Goal: Entertainment & Leisure: Consume media (video, audio)

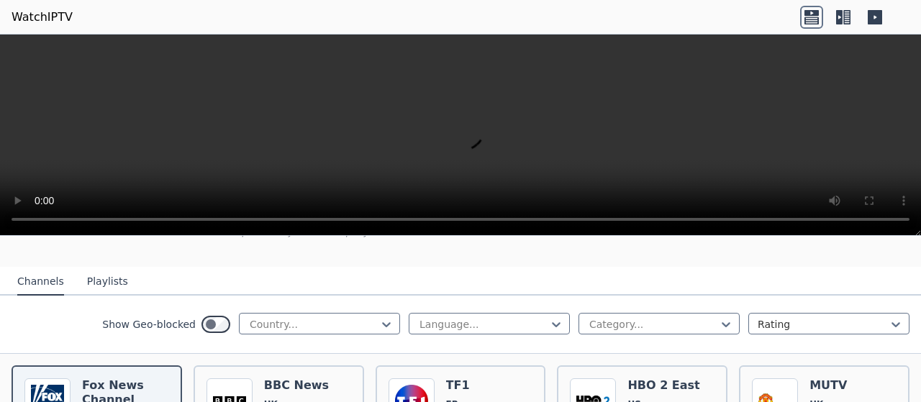
scroll to position [144, 0]
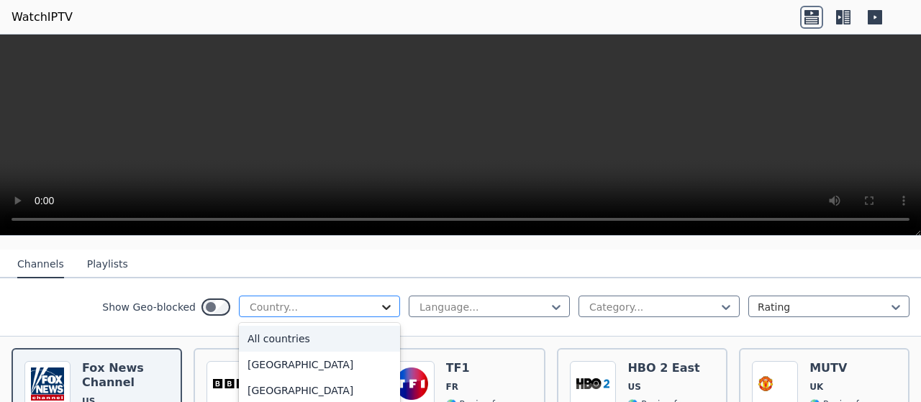
click at [379, 300] on icon at bounding box center [386, 307] width 14 height 14
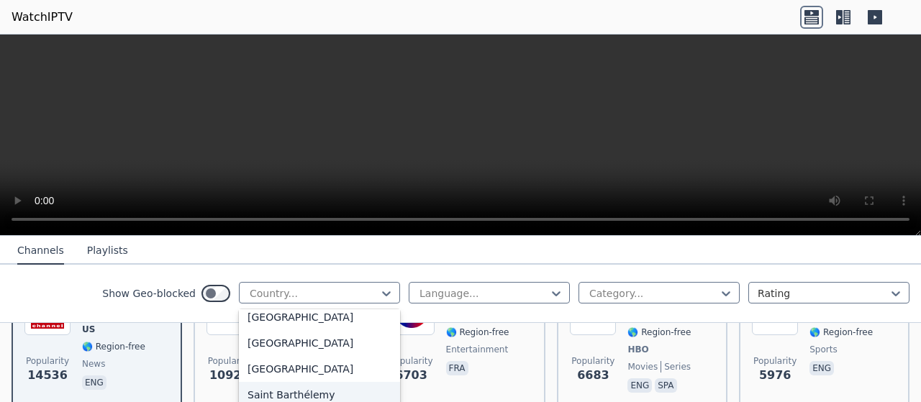
scroll to position [3956, 0]
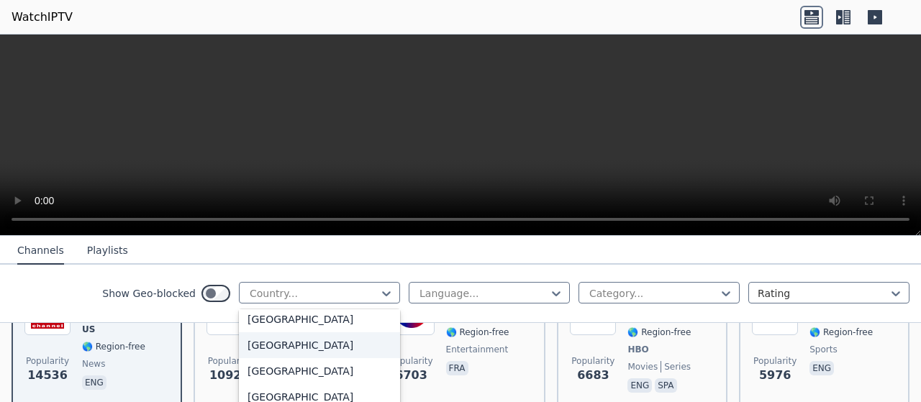
click at [265, 346] on div "[GEOGRAPHIC_DATA]" at bounding box center [319, 345] width 161 height 26
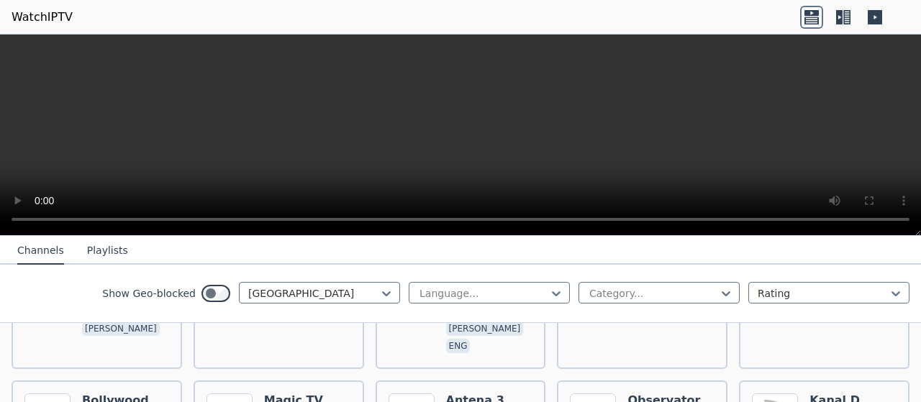
scroll to position [216, 0]
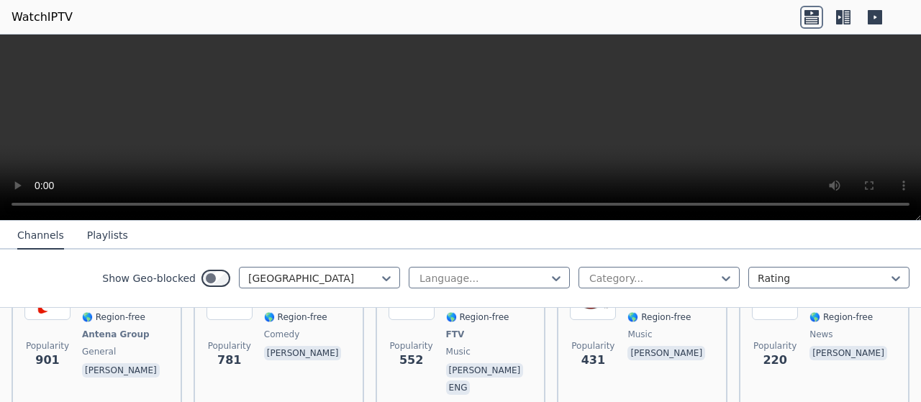
click at [795, 217] on div at bounding box center [460, 128] width 921 height 186
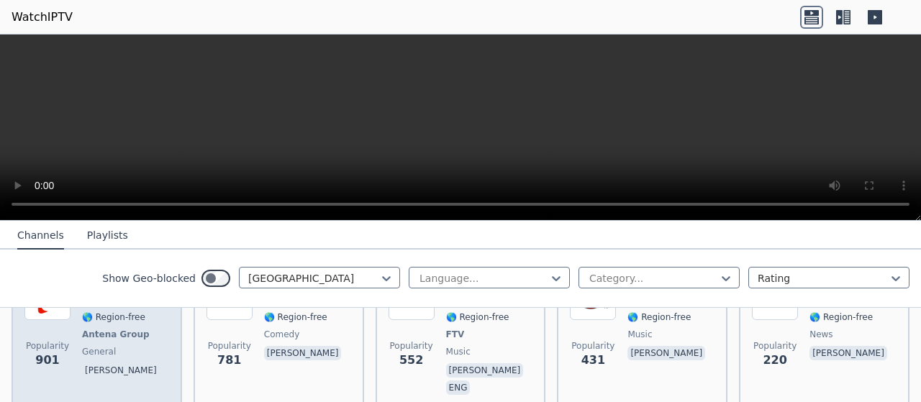
click at [114, 329] on span "Antena Group" at bounding box center [116, 335] width 68 height 12
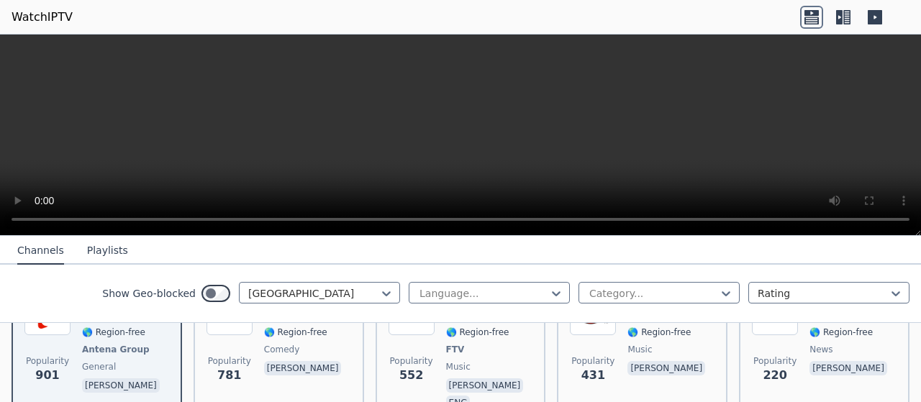
drag, startPoint x: 920, startPoint y: 218, endPoint x: 916, endPoint y: 238, distance: 20.5
click at [916, 238] on div "WatchIPTV - Free IPTV streams from across the world [DOMAIN_NAME] does not host…" at bounding box center [460, 219] width 921 height 368
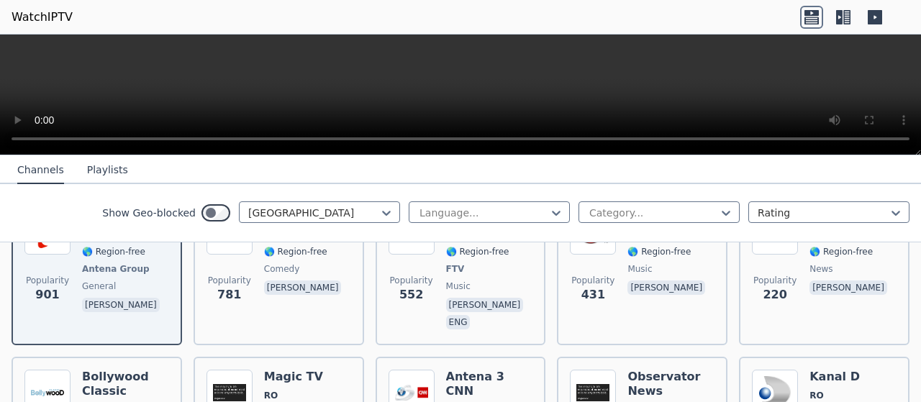
click at [896, 152] on div at bounding box center [460, 95] width 921 height 121
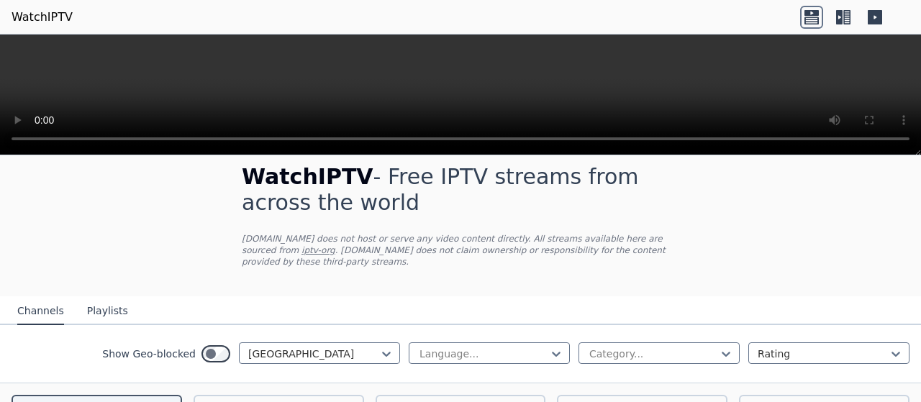
scroll to position [0, 0]
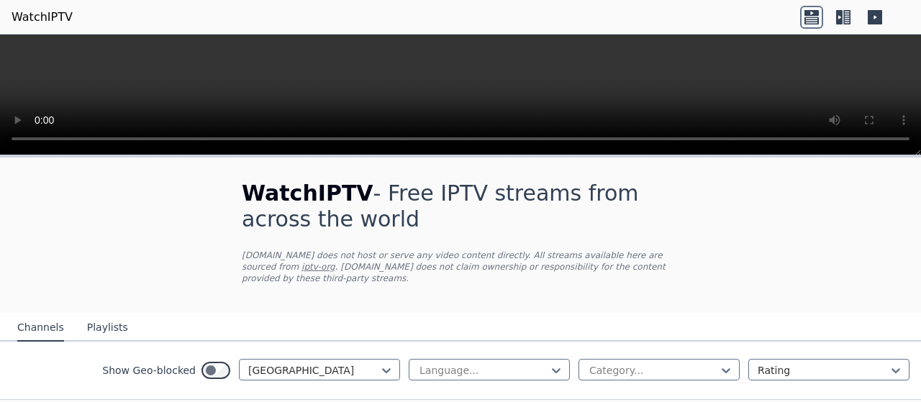
click at [93, 317] on button "Playlists" at bounding box center [107, 327] width 41 height 27
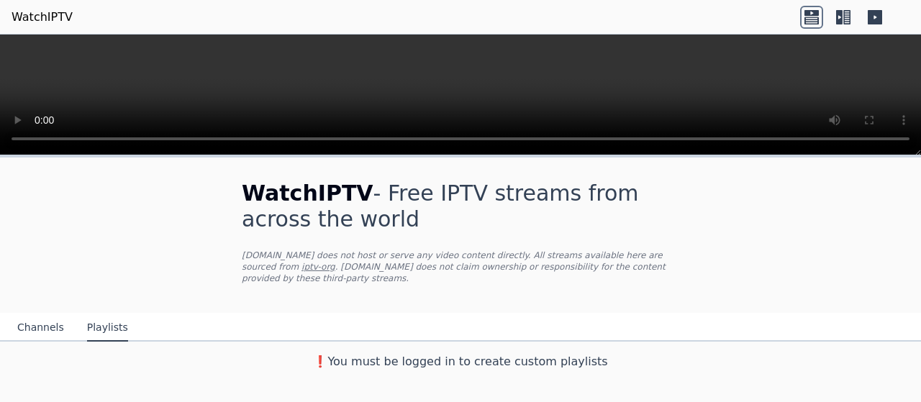
click at [37, 314] on button "Channels" at bounding box center [40, 327] width 47 height 27
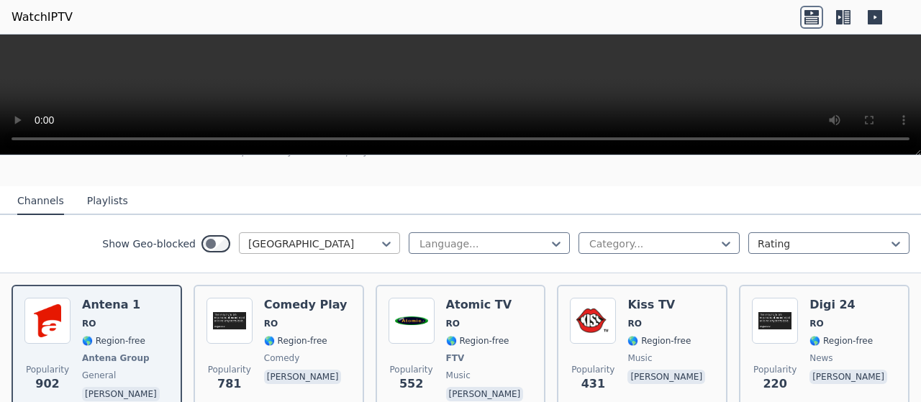
scroll to position [144, 0]
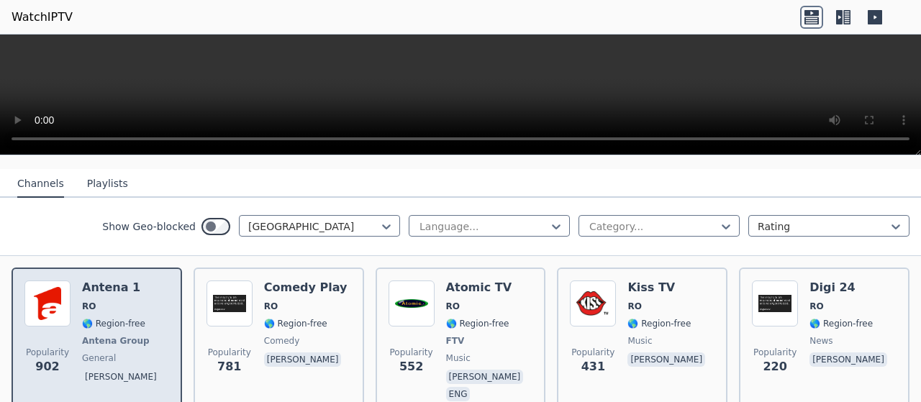
click at [91, 281] on h6 "Antena 1" at bounding box center [122, 288] width 81 height 14
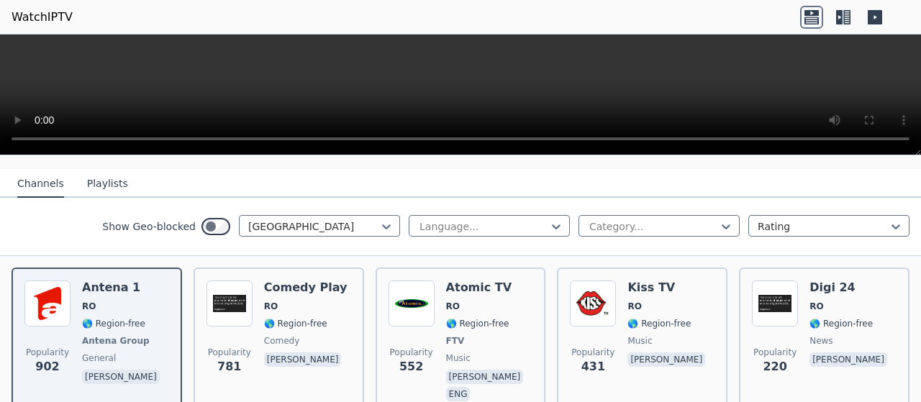
click at [474, 90] on video at bounding box center [460, 95] width 921 height 121
click at [807, 12] on icon at bounding box center [811, 13] width 14 height 6
click at [839, 16] on icon at bounding box center [842, 17] width 23 height 23
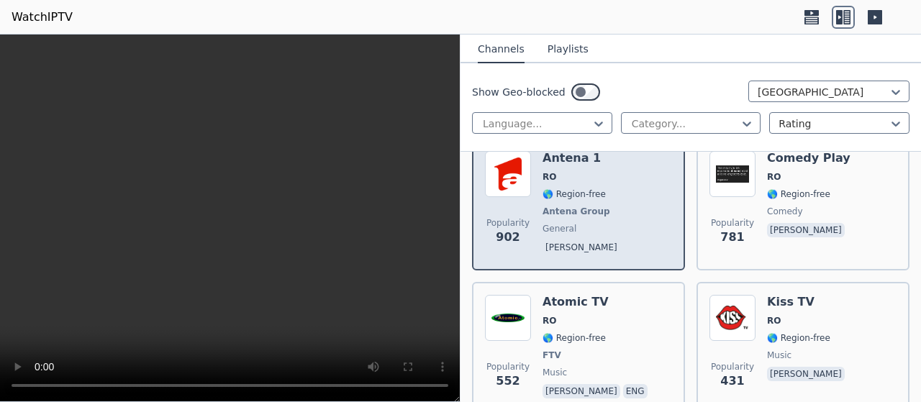
scroll to position [288, 0]
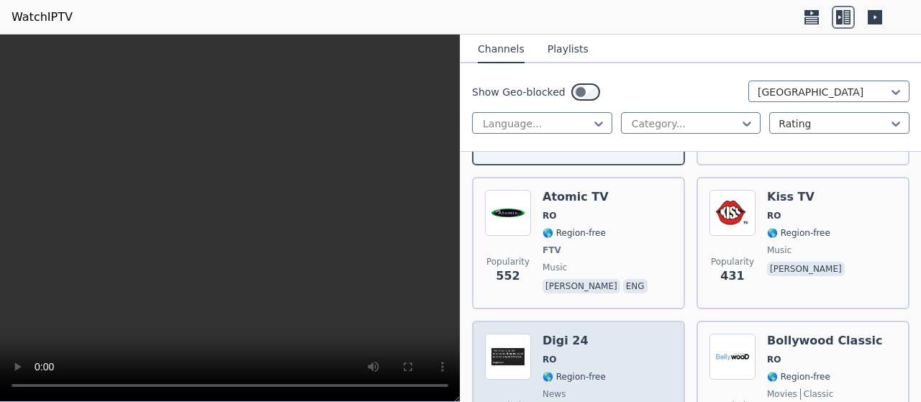
drag, startPoint x: 456, startPoint y: 399, endPoint x: 501, endPoint y: 401, distance: 44.6
click at [501, 401] on div "WatchIPTV - Free IPTV streams from across the world [DOMAIN_NAME] does not host…" at bounding box center [460, 219] width 921 height 368
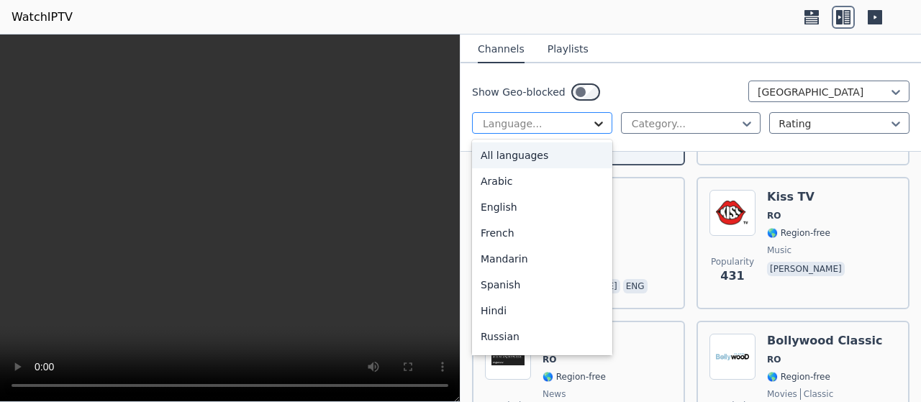
click at [593, 124] on icon at bounding box center [598, 124] width 14 height 14
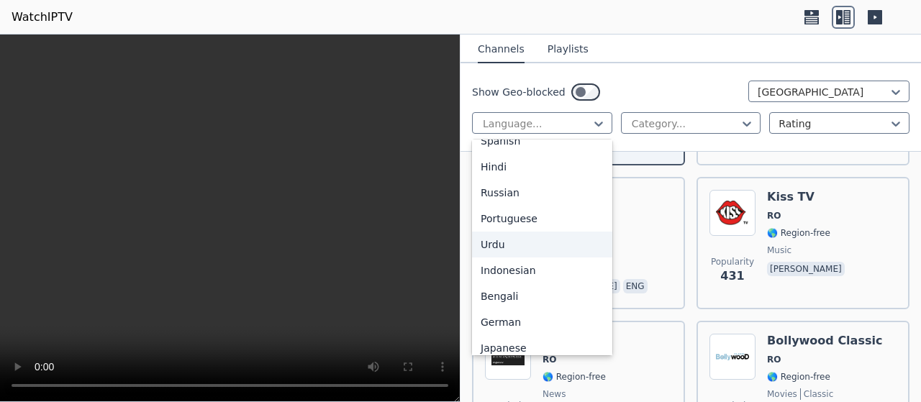
scroll to position [0, 0]
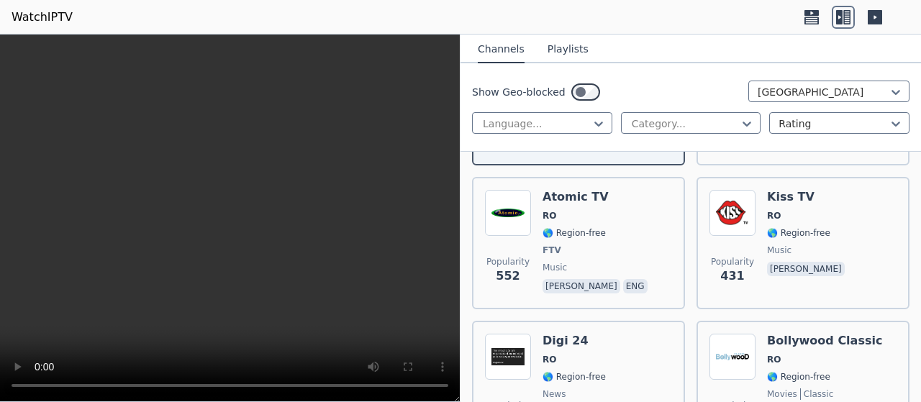
click at [629, 90] on div "Show Geo-blocked [GEOGRAPHIC_DATA]" at bounding box center [690, 92] width 437 height 23
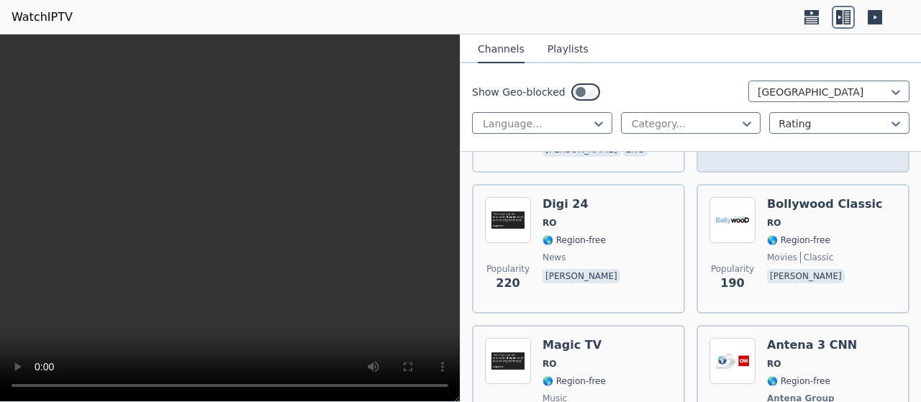
scroll to position [432, 0]
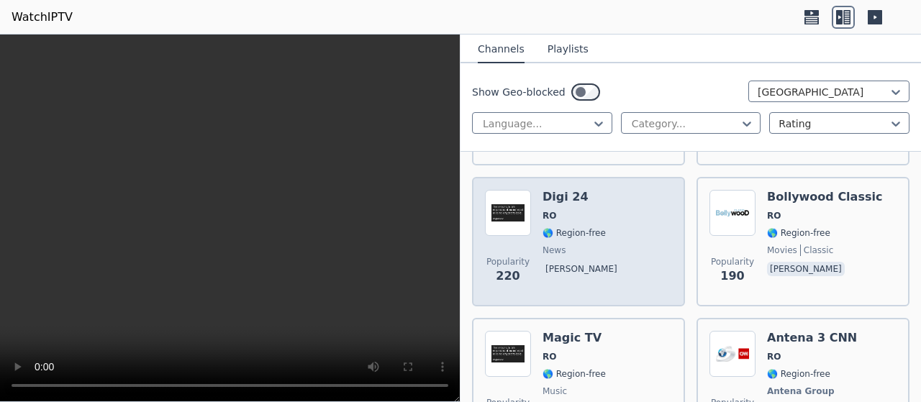
click at [551, 198] on h6 "Digi 24" at bounding box center [582, 197] width 81 height 14
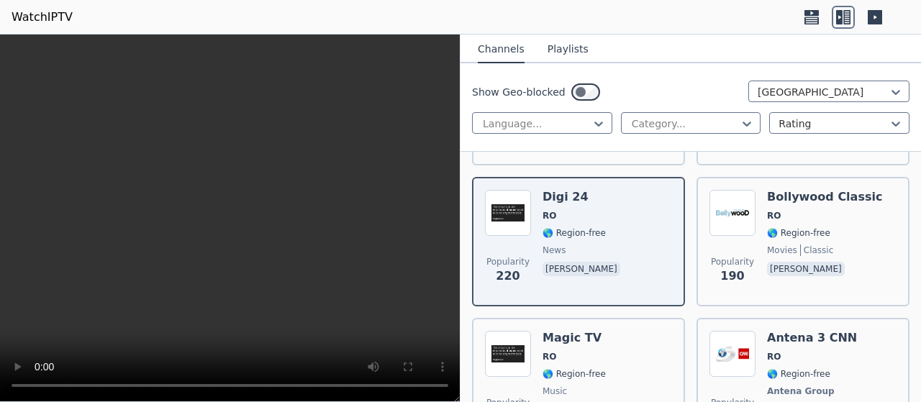
click at [391, 247] on video at bounding box center [230, 219] width 460 height 368
click at [357, 261] on video at bounding box center [230, 219] width 460 height 368
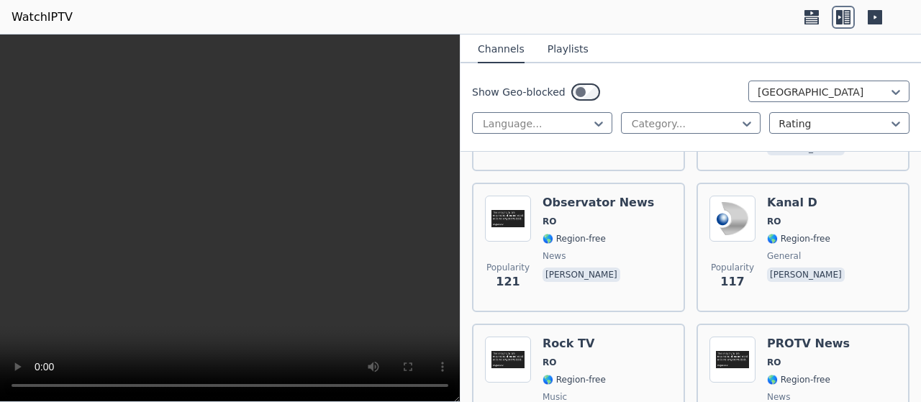
scroll to position [719, 0]
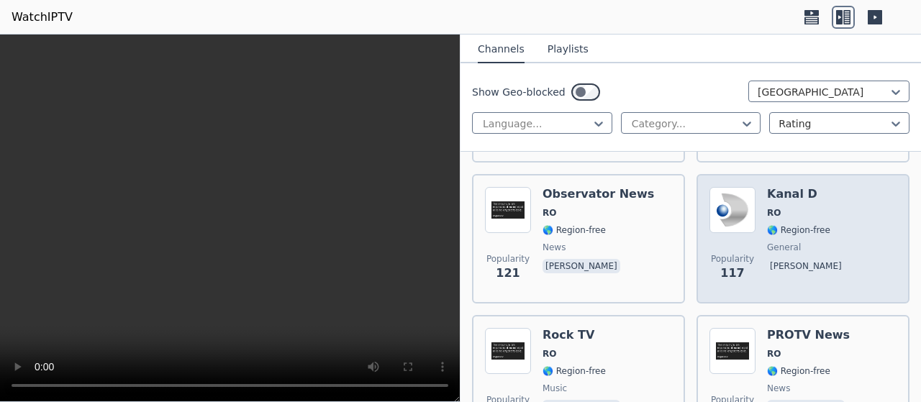
click at [737, 214] on img at bounding box center [732, 210] width 46 height 46
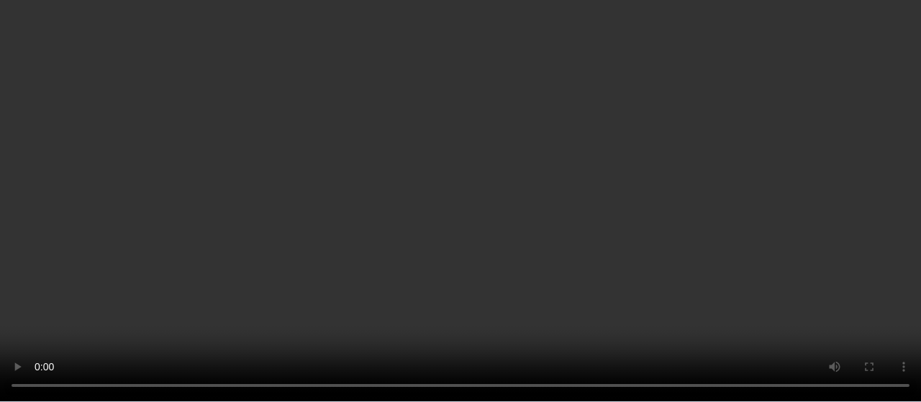
scroll to position [144, 0]
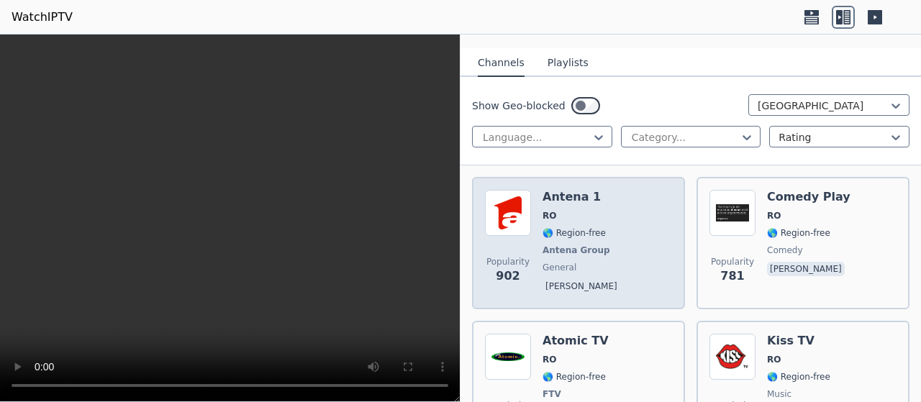
click at [515, 216] on img at bounding box center [508, 213] width 46 height 46
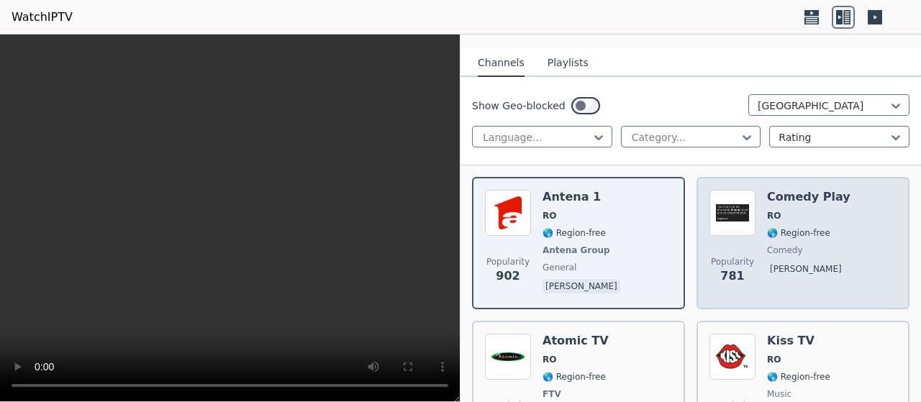
click at [739, 218] on img at bounding box center [732, 213] width 46 height 46
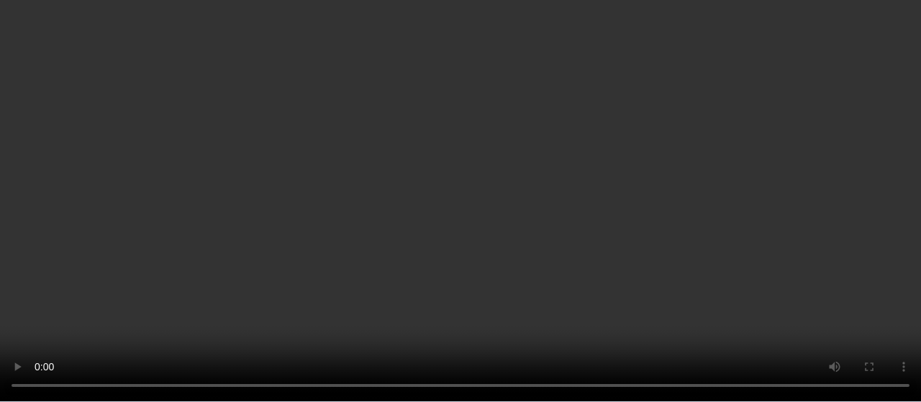
scroll to position [216, 0]
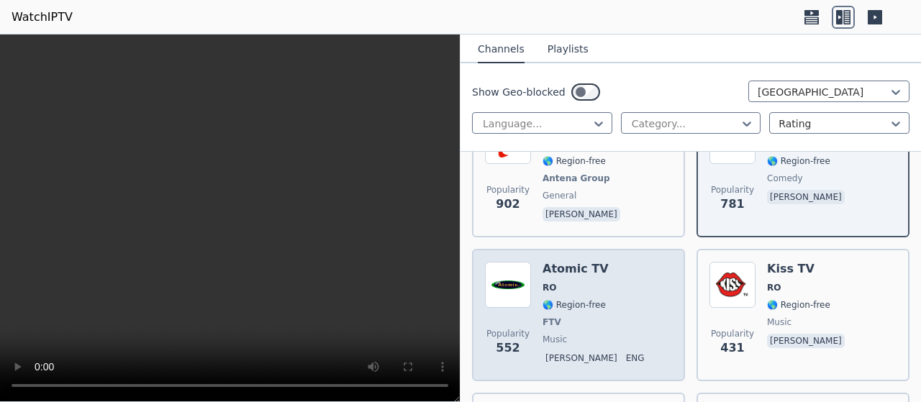
click at [573, 306] on span "🌎 Region-free" at bounding box center [573, 305] width 63 height 12
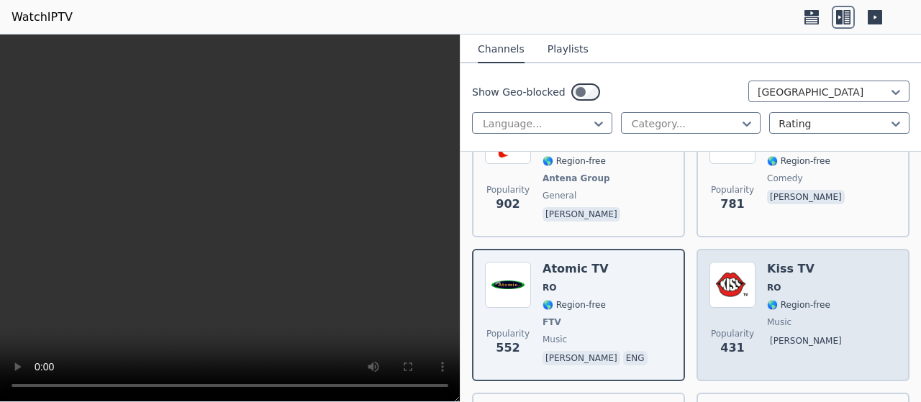
click at [767, 300] on span "🌎 Region-free" at bounding box center [798, 305] width 63 height 12
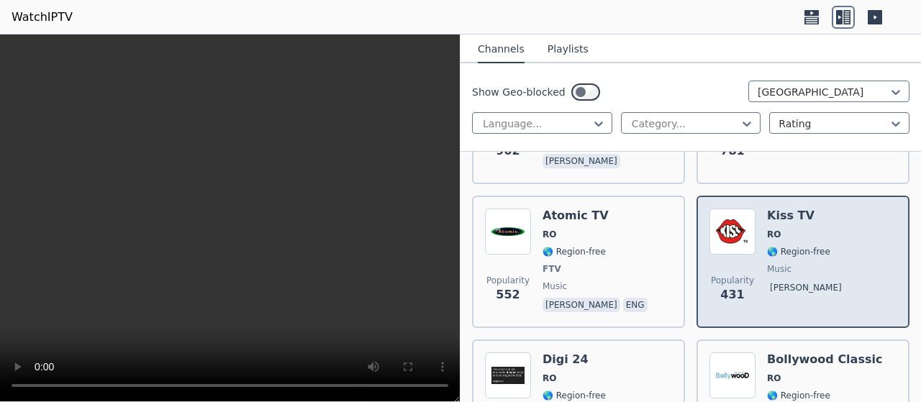
scroll to position [360, 0]
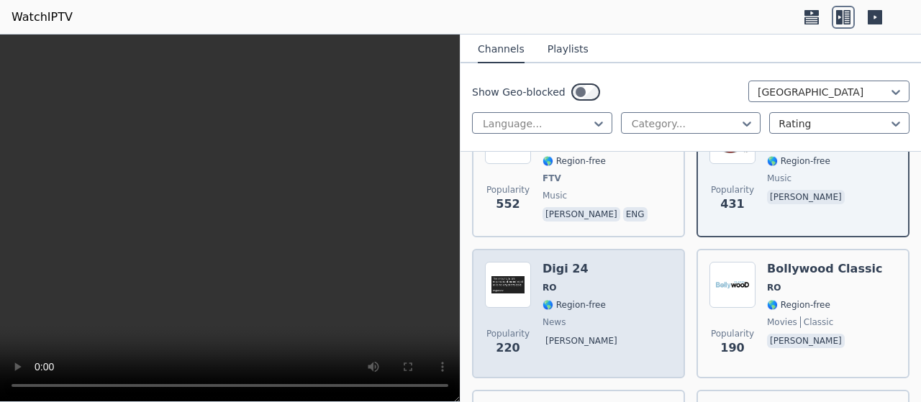
click at [571, 307] on span "🌎 Region-free" at bounding box center [573, 305] width 63 height 12
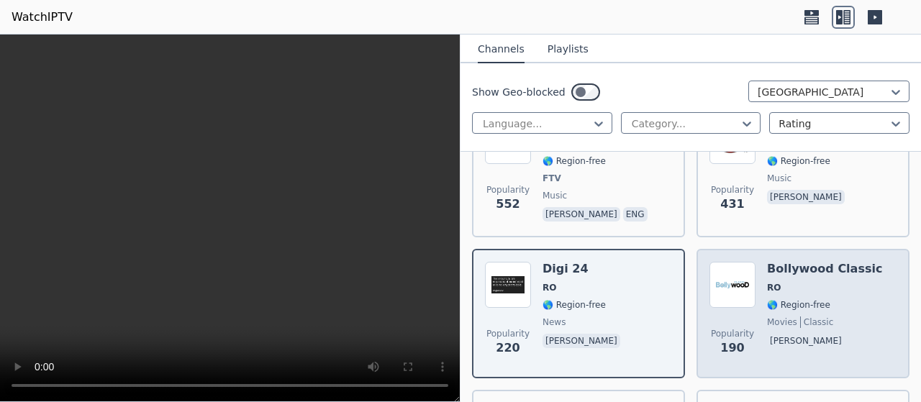
click at [801, 308] on span "🌎 Region-free" at bounding box center [798, 305] width 63 height 12
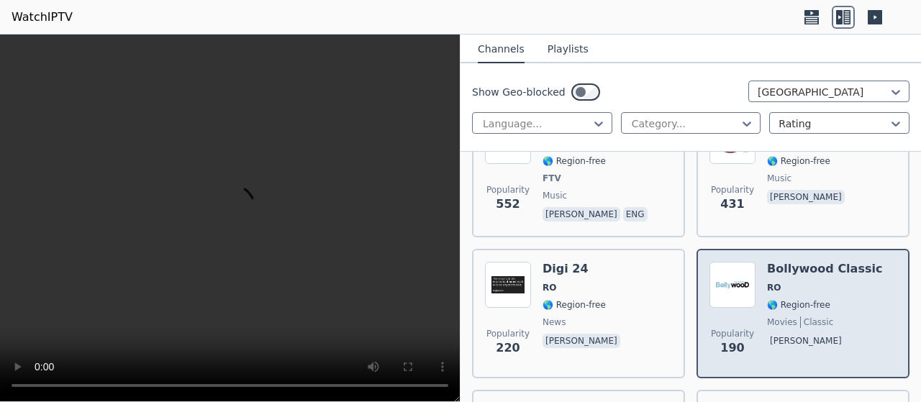
scroll to position [503, 0]
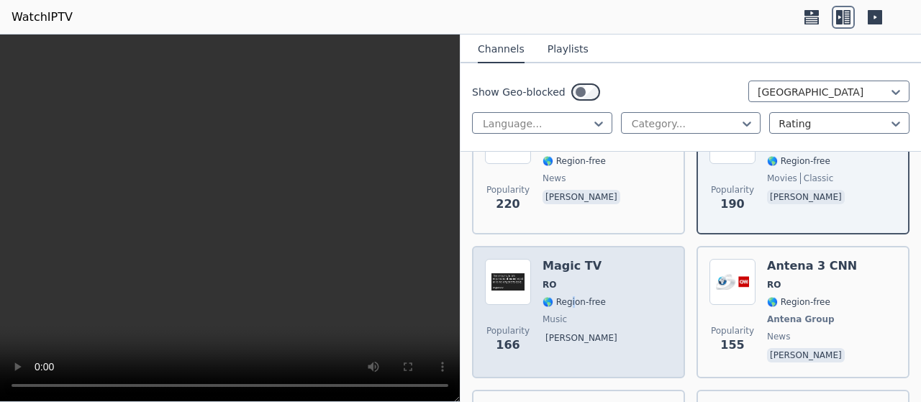
click at [571, 297] on span "🌎 Region-free" at bounding box center [573, 302] width 63 height 12
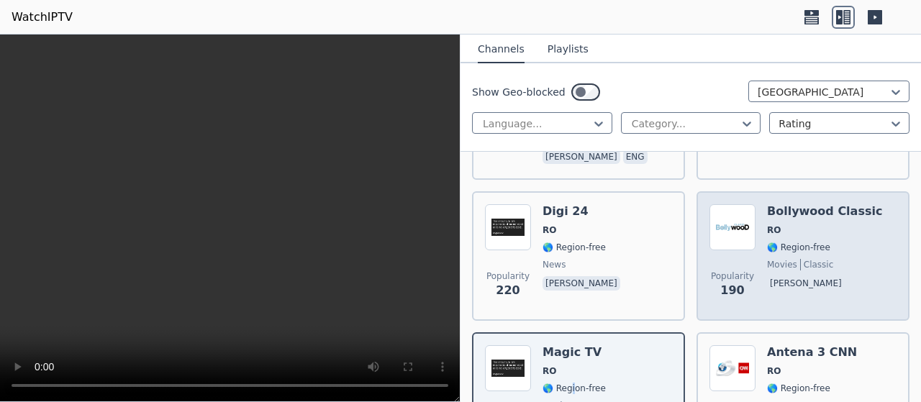
scroll to position [432, 0]
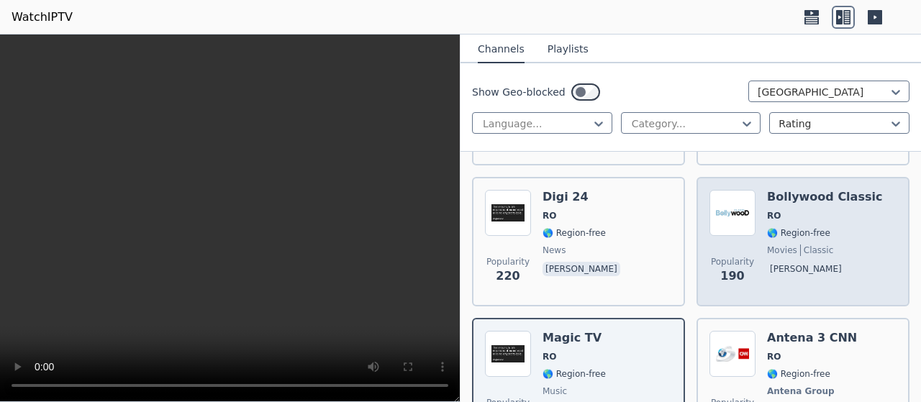
click at [778, 233] on span "🌎 Region-free" at bounding box center [798, 233] width 63 height 12
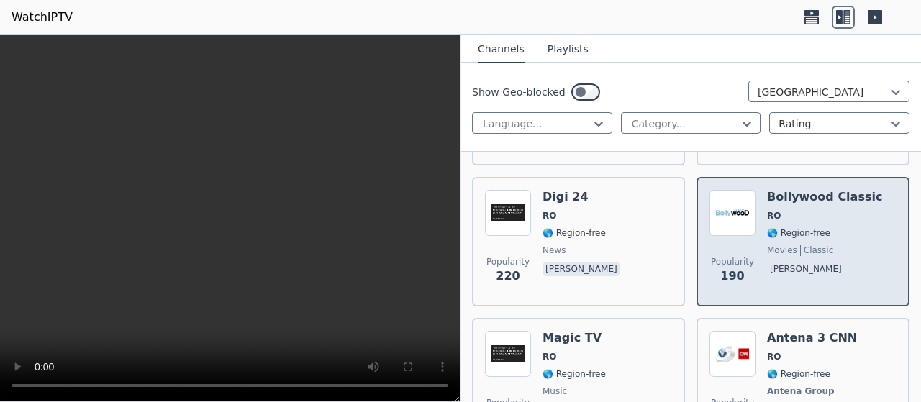
scroll to position [503, 0]
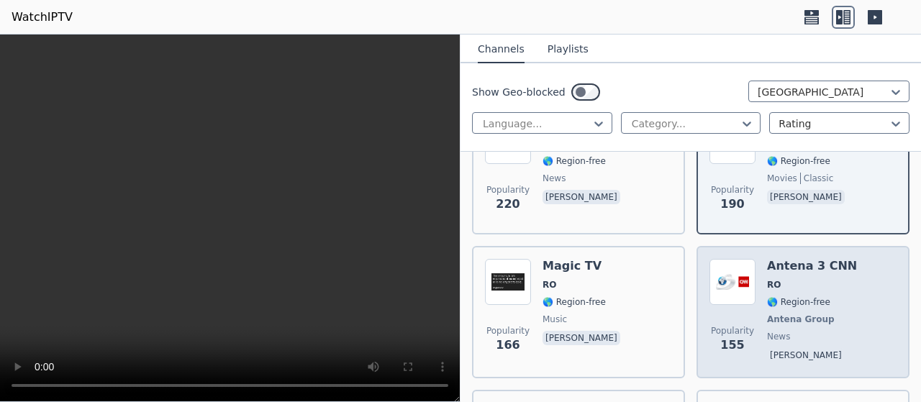
click at [776, 314] on span "Antena Group" at bounding box center [801, 320] width 68 height 12
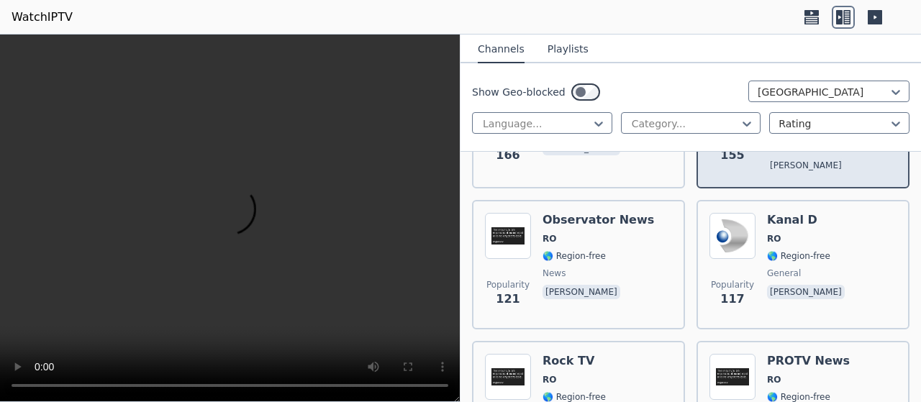
scroll to position [647, 0]
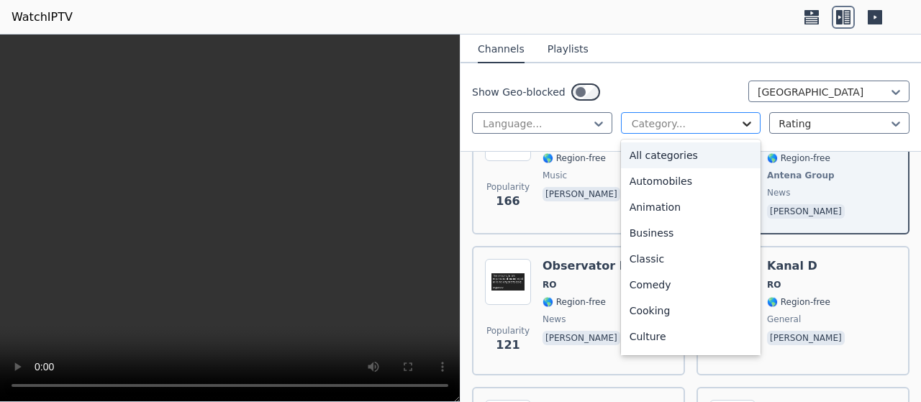
click at [743, 122] on icon at bounding box center [747, 124] width 9 height 5
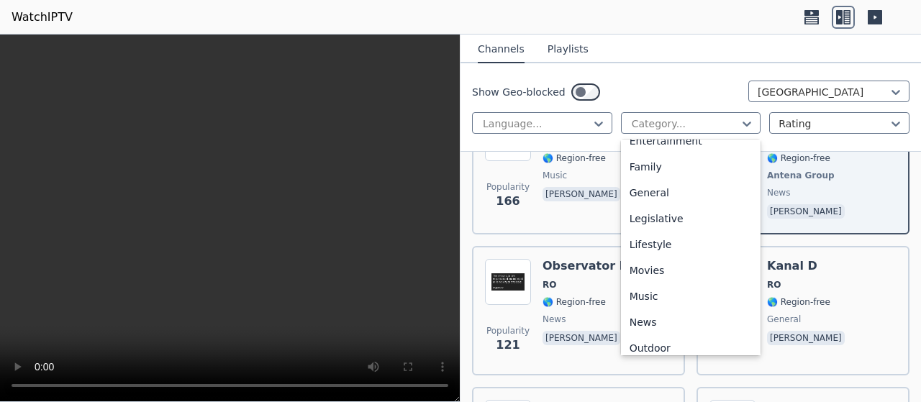
scroll to position [0, 0]
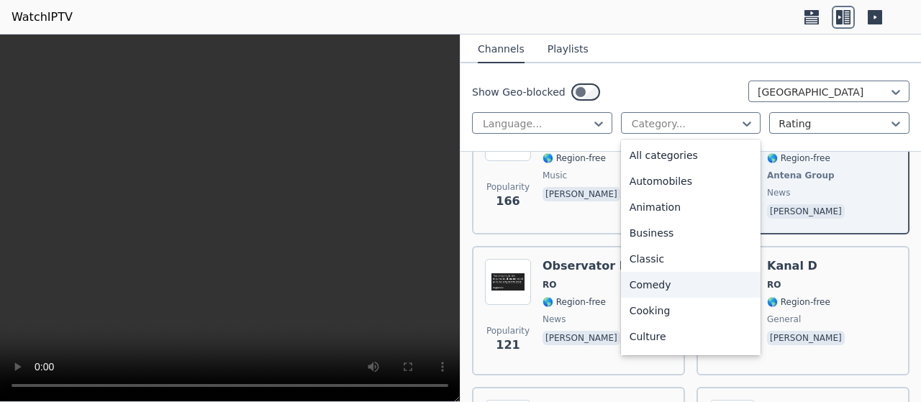
click at [667, 286] on div "Comedy" at bounding box center [691, 285] width 140 height 26
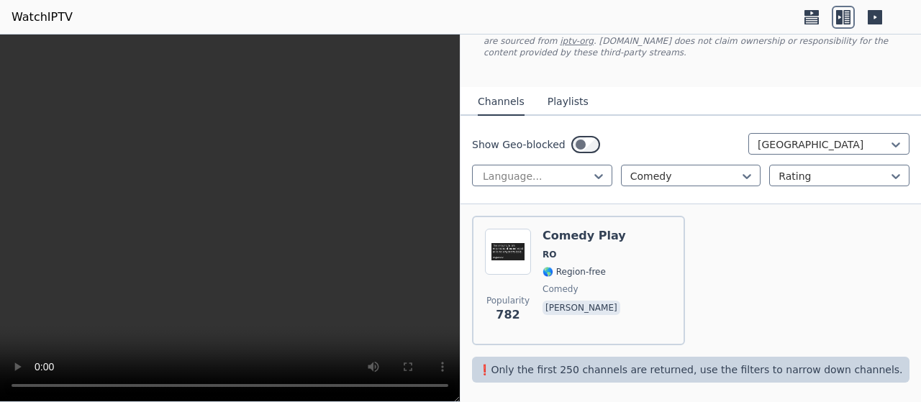
scroll to position [108, 0]
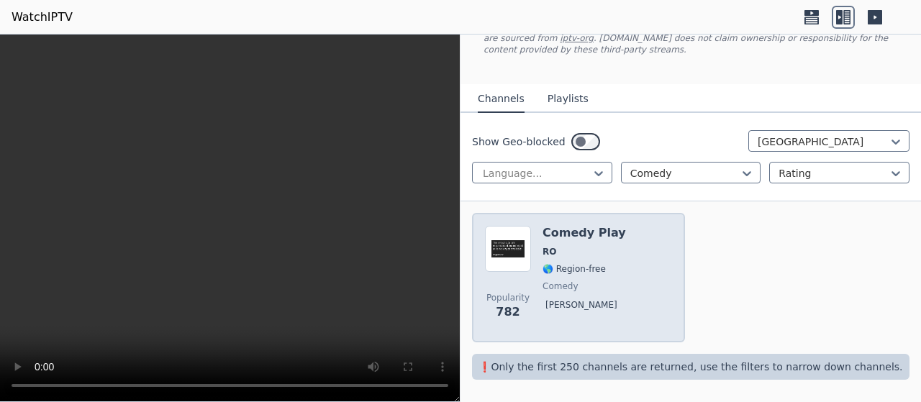
click at [570, 266] on span "🌎 Region-free" at bounding box center [573, 269] width 63 height 12
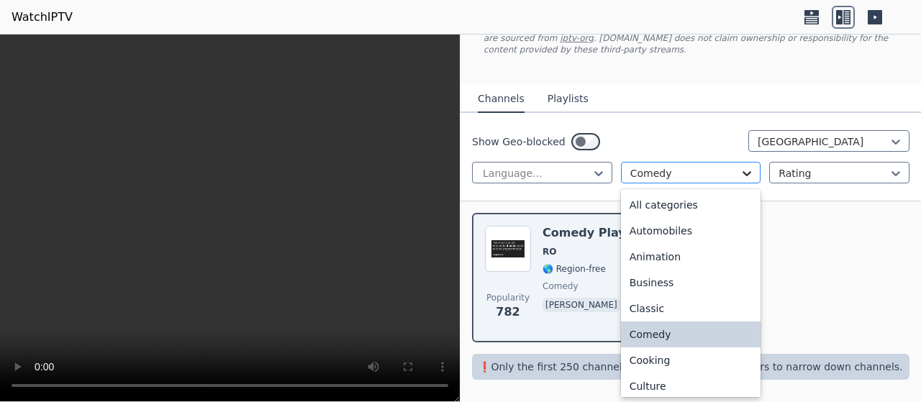
click at [741, 176] on icon at bounding box center [746, 173] width 14 height 14
click at [690, 209] on div "All categories" at bounding box center [691, 205] width 140 height 26
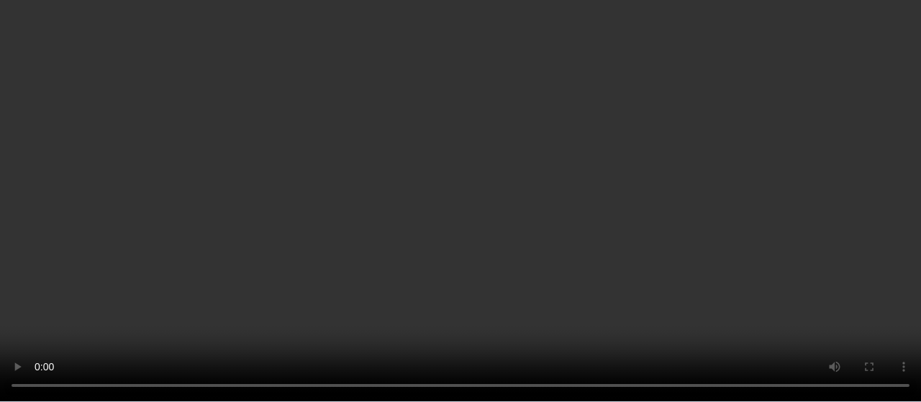
scroll to position [72, 0]
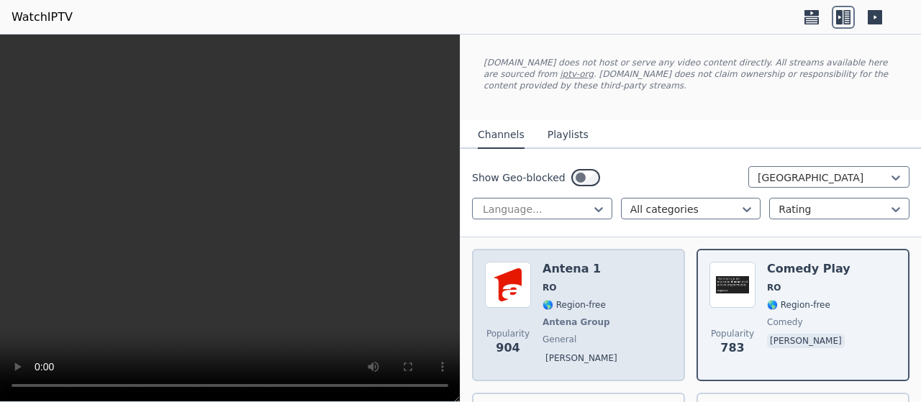
click at [577, 319] on span "Antena Group" at bounding box center [576, 322] width 68 height 12
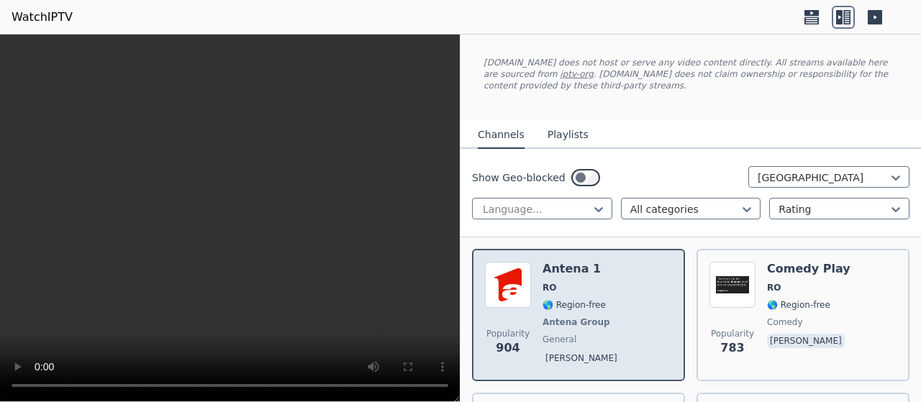
click at [578, 319] on span "Antena Group" at bounding box center [576, 322] width 68 height 12
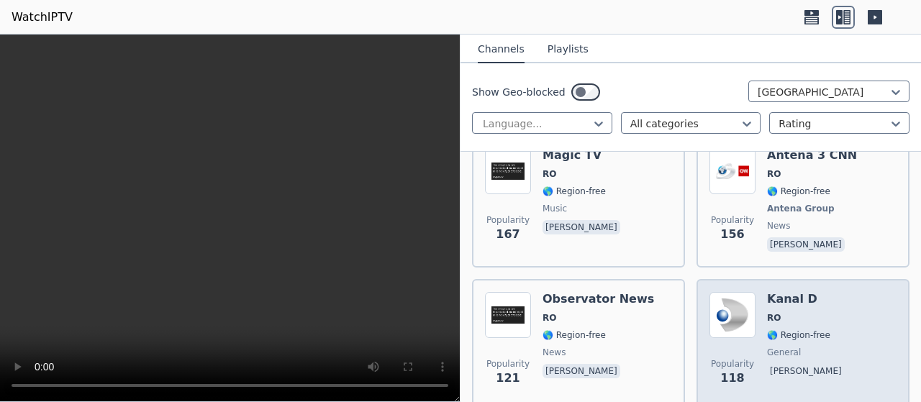
scroll to position [647, 0]
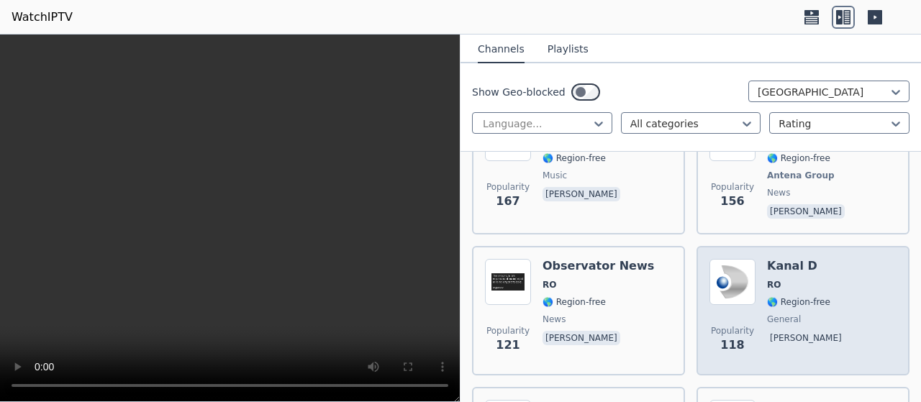
click at [791, 302] on span "🌎 Region-free" at bounding box center [798, 302] width 63 height 12
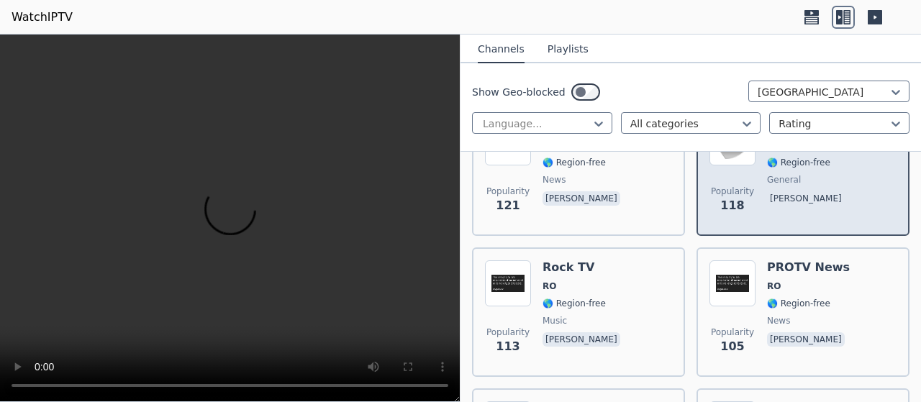
scroll to position [791, 0]
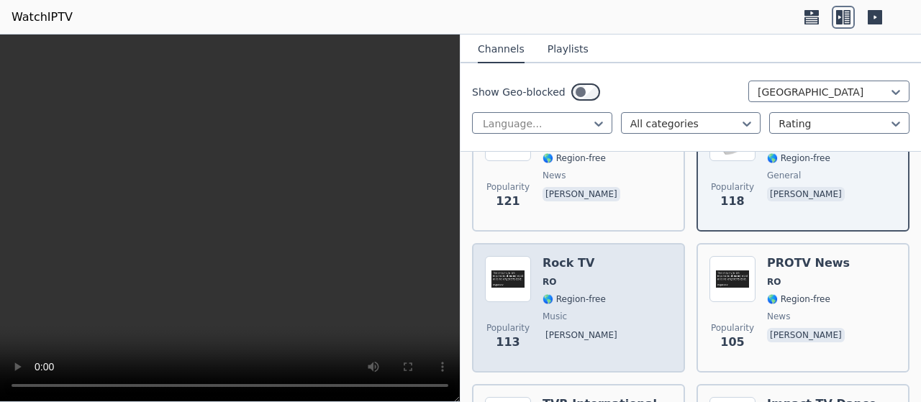
click at [580, 297] on span "🌎 Region-free" at bounding box center [573, 299] width 63 height 12
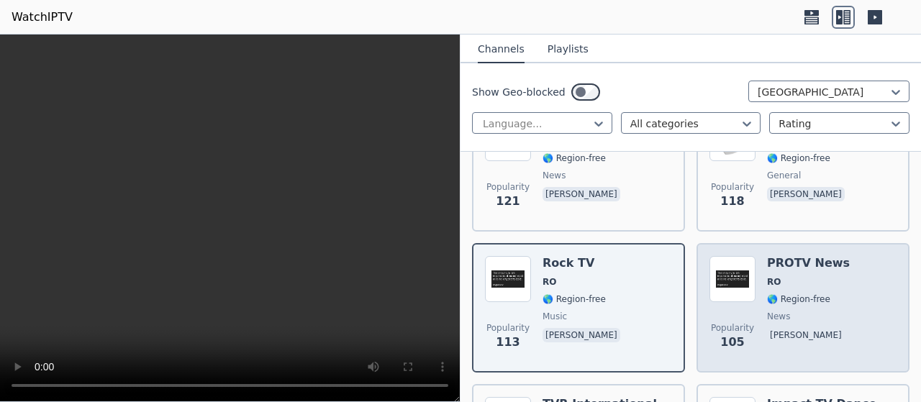
click at [774, 278] on span "RO" at bounding box center [808, 282] width 83 height 12
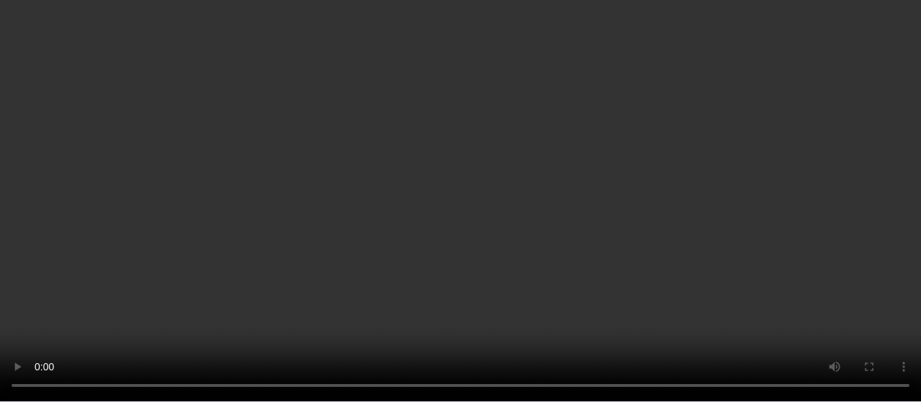
scroll to position [935, 0]
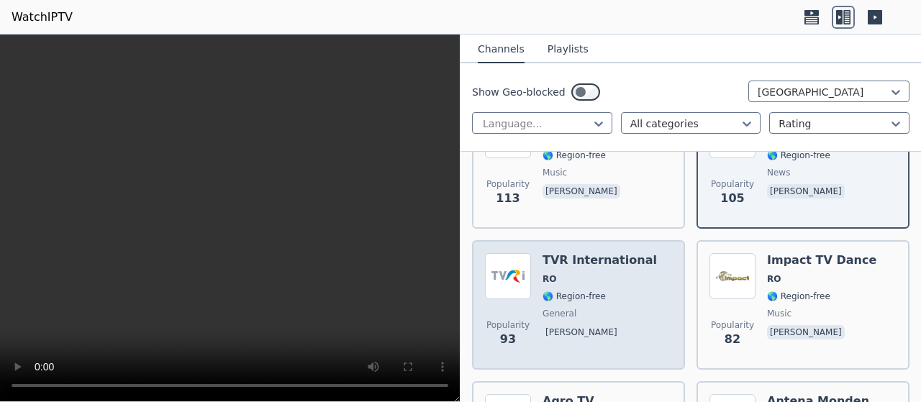
click at [594, 296] on span "🌎 Region-free" at bounding box center [573, 297] width 63 height 12
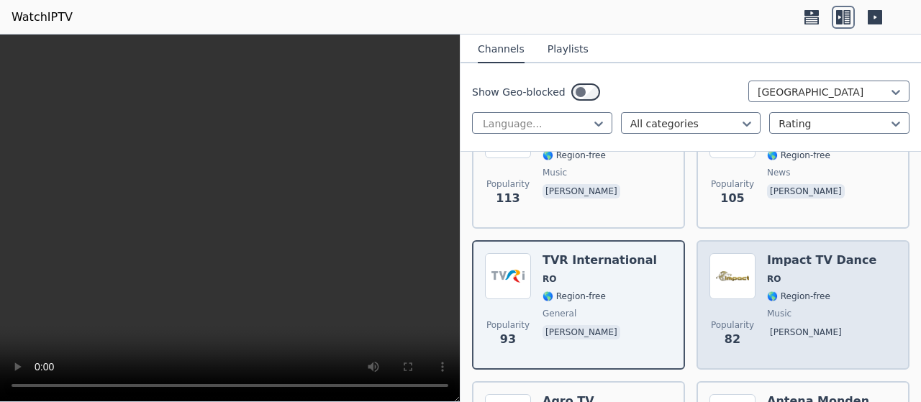
click at [796, 297] on span "🌎 Region-free" at bounding box center [798, 297] width 63 height 12
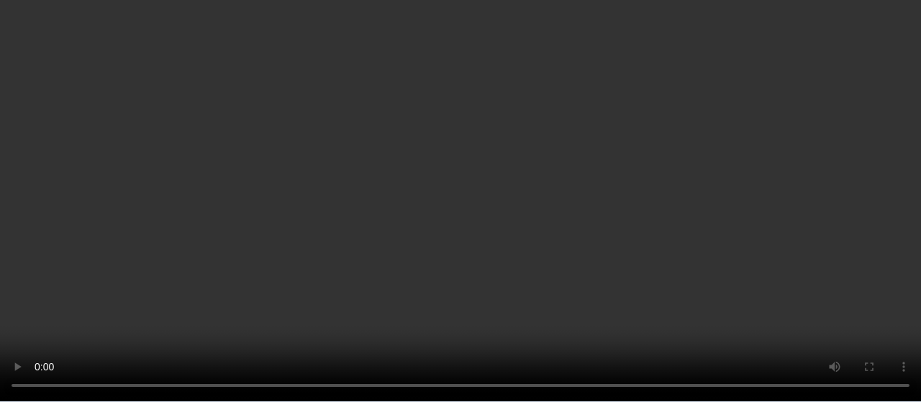
scroll to position [1079, 0]
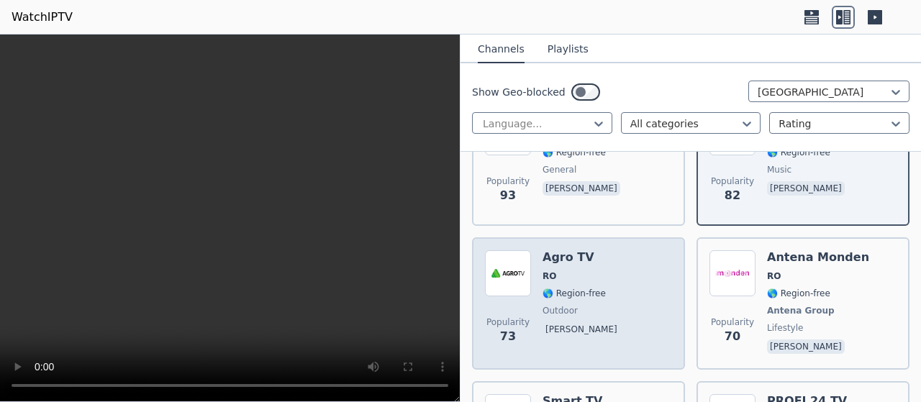
click at [570, 289] on span "🌎 Region-free" at bounding box center [573, 294] width 63 height 12
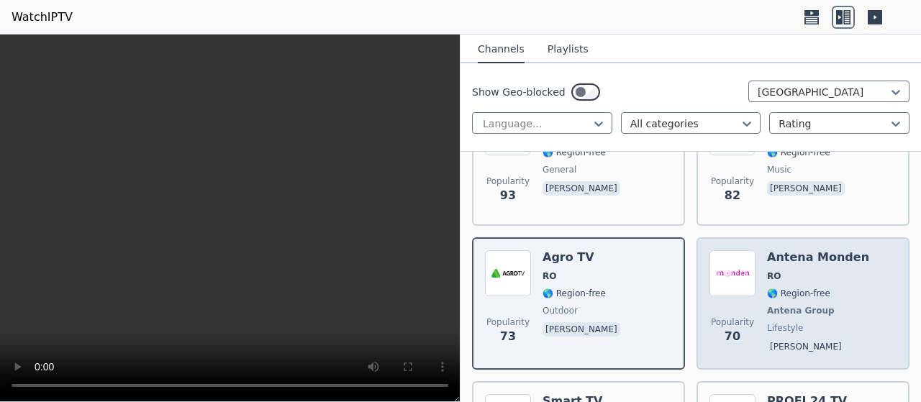
click at [799, 303] on div "Antena Monden RO 🌎 Region-free Antena Group lifestyle [PERSON_NAME]" at bounding box center [818, 303] width 102 height 106
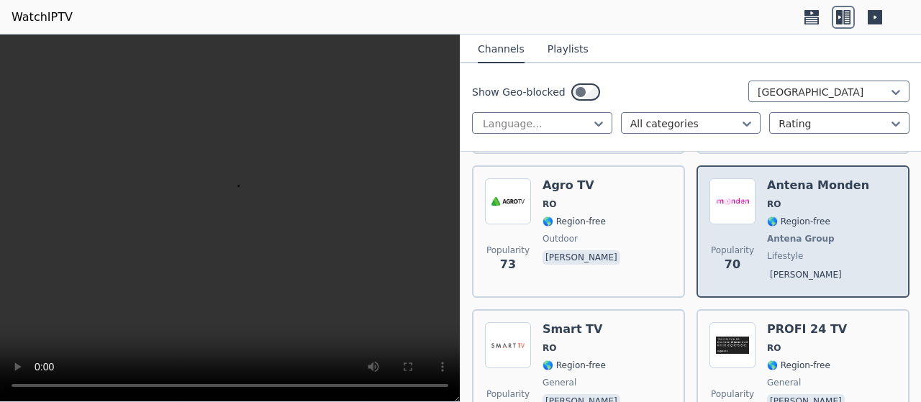
scroll to position [1223, 0]
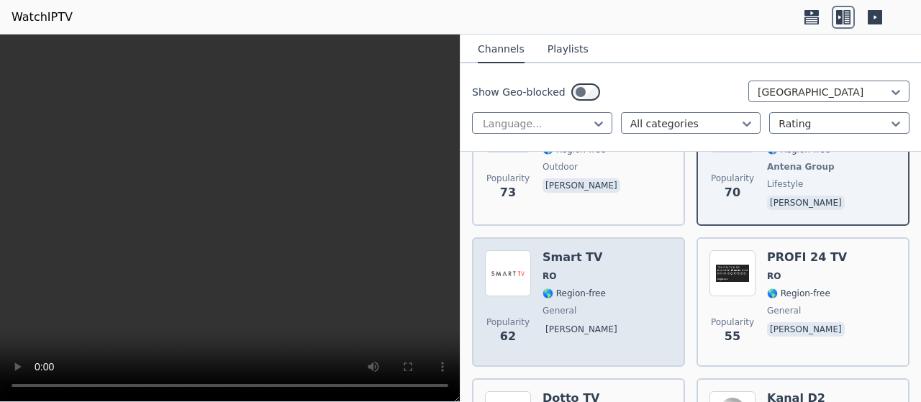
click at [570, 291] on span "🌎 Region-free" at bounding box center [573, 294] width 63 height 12
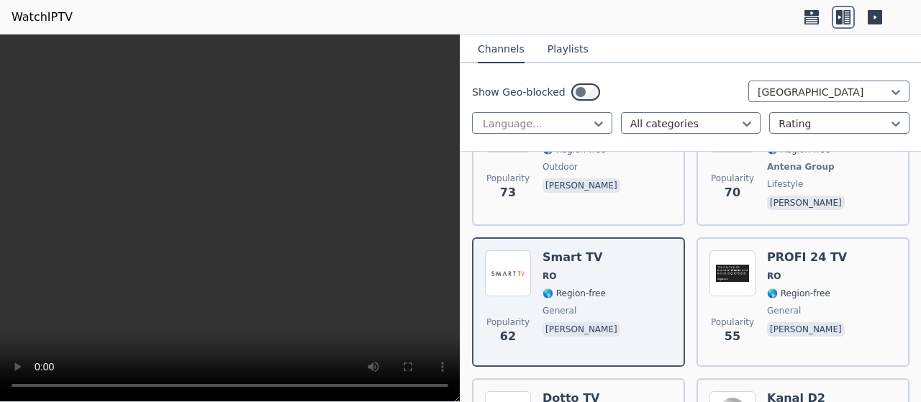
click at [876, 15] on icon at bounding box center [874, 17] width 14 height 14
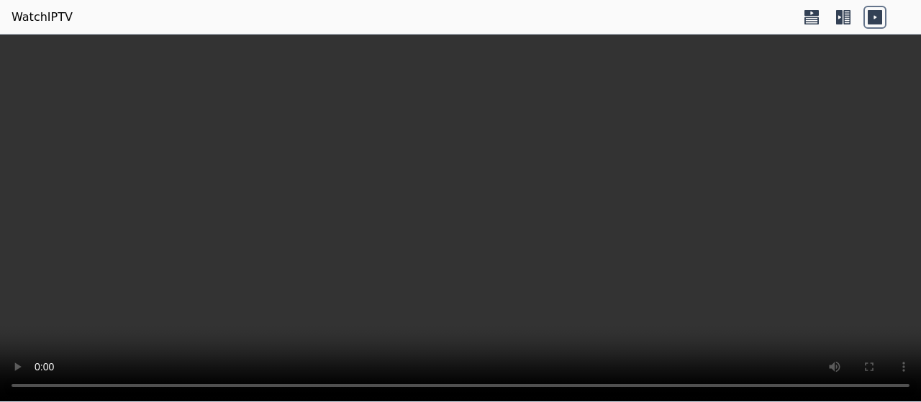
click at [876, 16] on icon at bounding box center [874, 17] width 14 height 14
click at [842, 19] on icon at bounding box center [839, 17] width 6 height 14
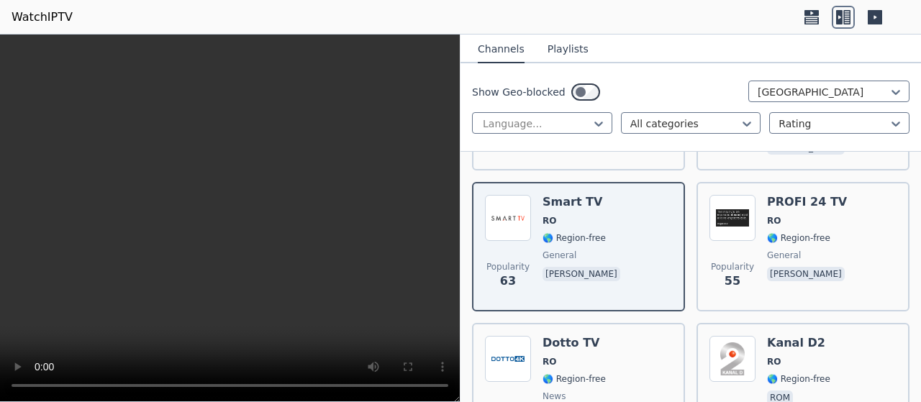
scroll to position [1295, 0]
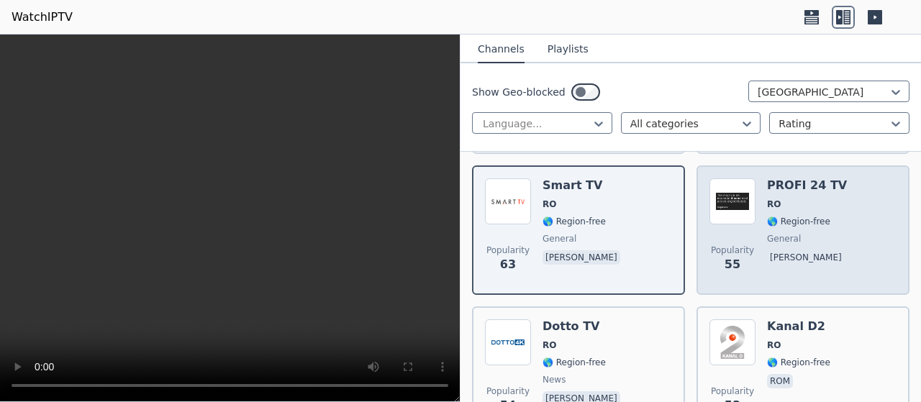
click at [777, 241] on span "general" at bounding box center [784, 239] width 34 height 12
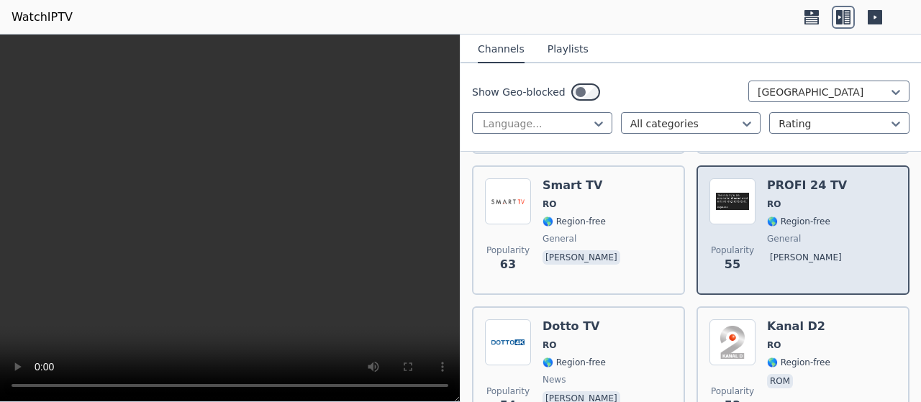
click at [800, 244] on div "PROFI 24 TV RO 🌎 Region-free general [PERSON_NAME]" at bounding box center [807, 230] width 81 height 104
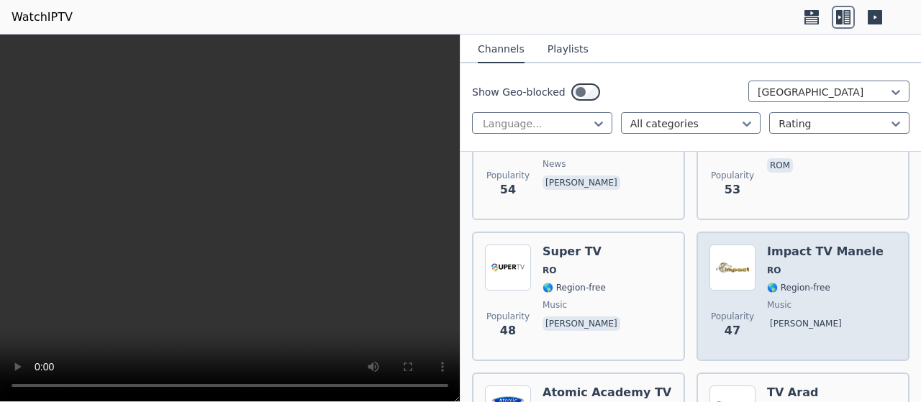
scroll to position [1439, 0]
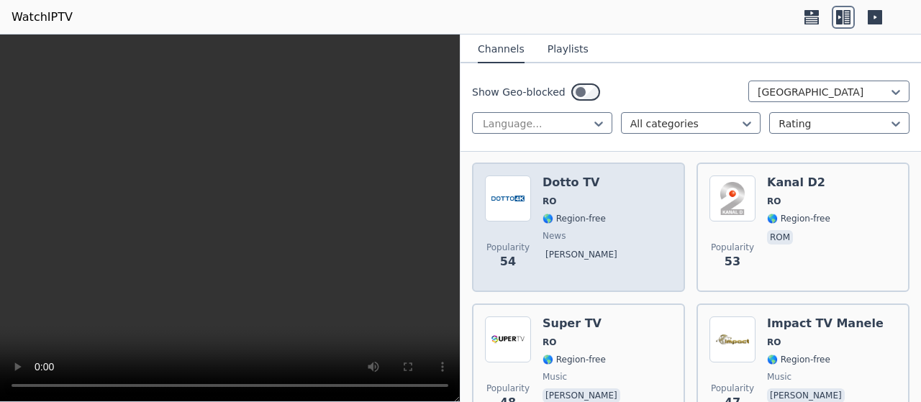
click at [574, 220] on span "🌎 Region-free" at bounding box center [573, 219] width 63 height 12
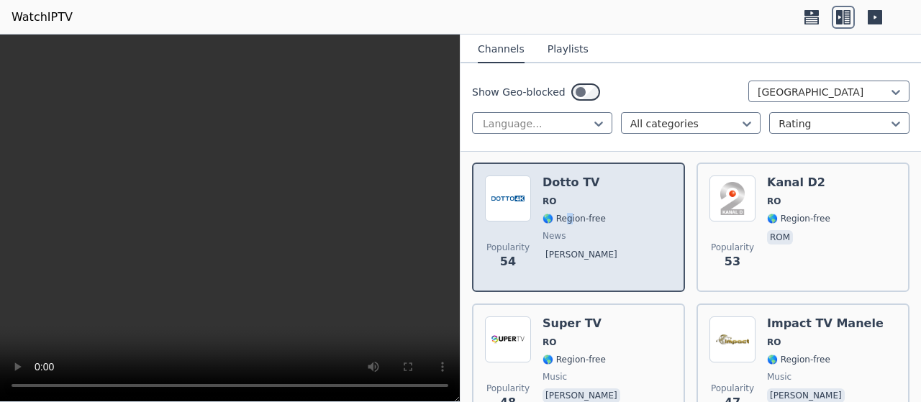
click at [570, 218] on span "🌎 Region-free" at bounding box center [573, 219] width 63 height 12
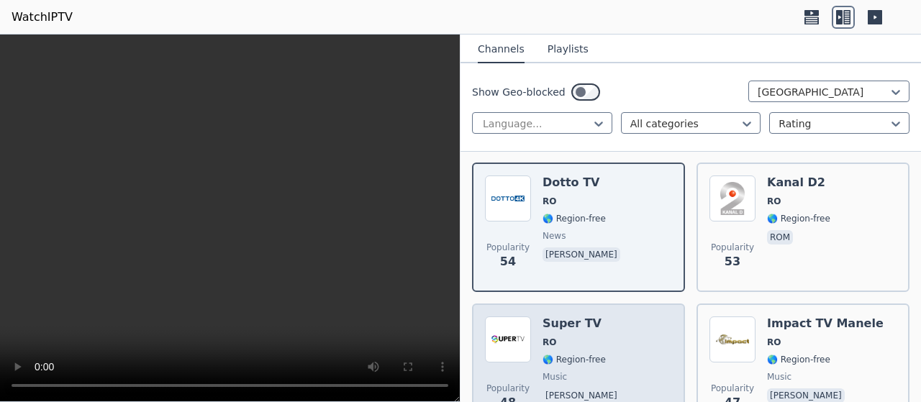
click at [601, 355] on div "Popularity 48 Super TV RO 🌎 Region-free music [PERSON_NAME]" at bounding box center [578, 368] width 187 height 104
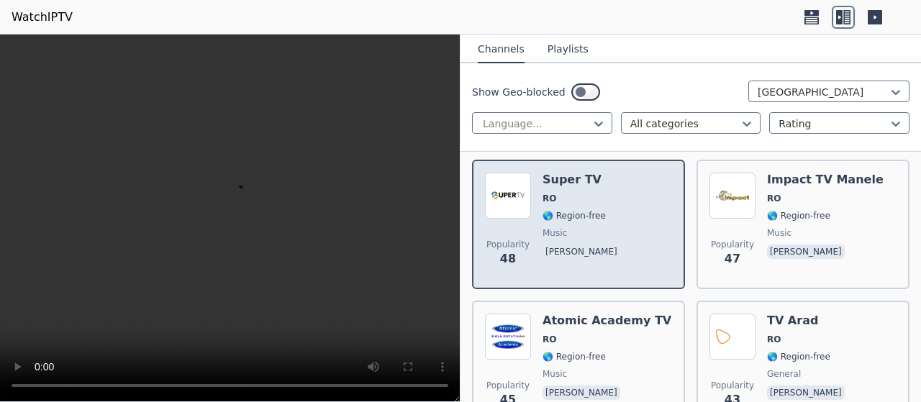
scroll to position [1654, 0]
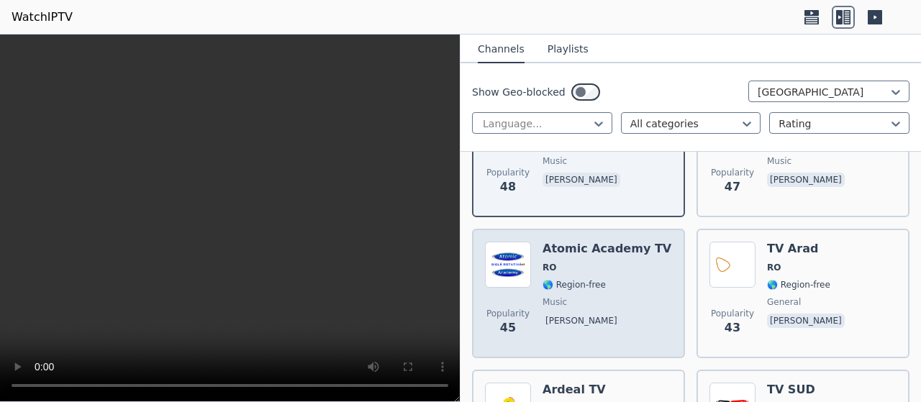
click at [580, 283] on span "🌎 Region-free" at bounding box center [573, 285] width 63 height 12
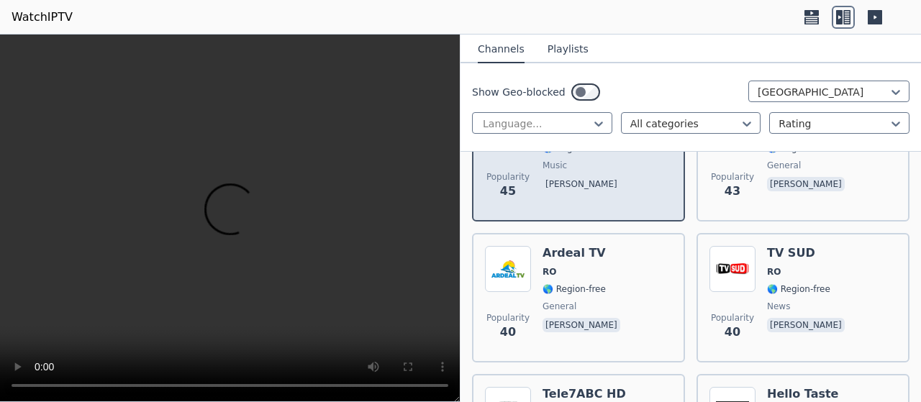
scroll to position [1798, 0]
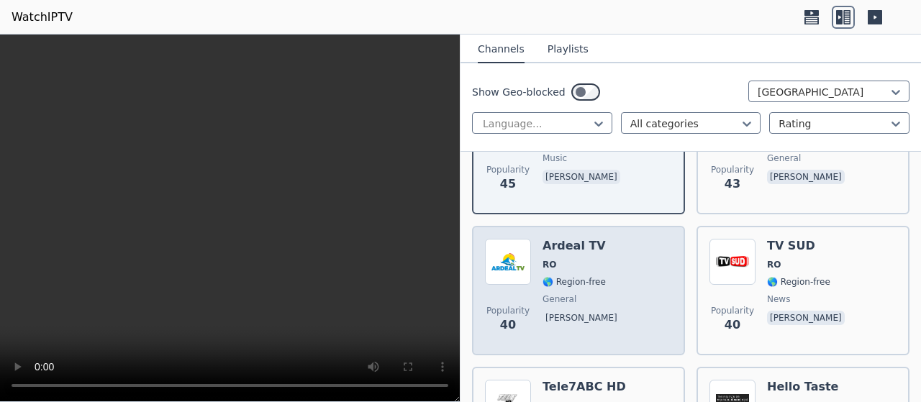
click at [566, 280] on span "🌎 Region-free" at bounding box center [573, 282] width 63 height 12
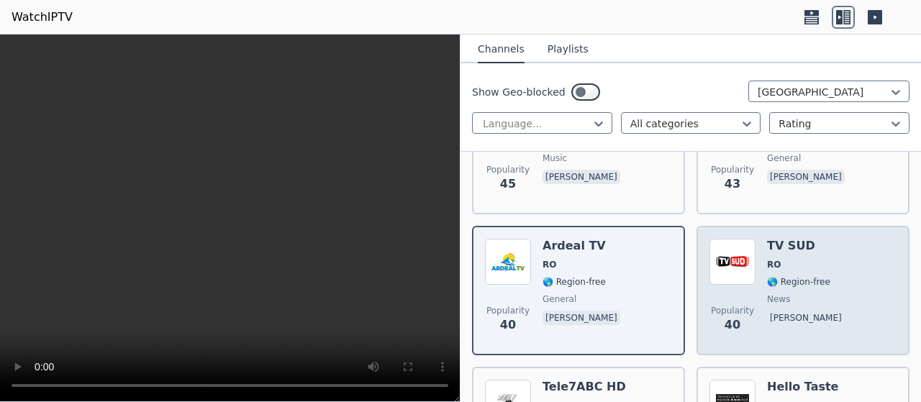
click at [788, 306] on div "TV SUD RO 🌎 Region-free news [PERSON_NAME]" at bounding box center [807, 291] width 81 height 104
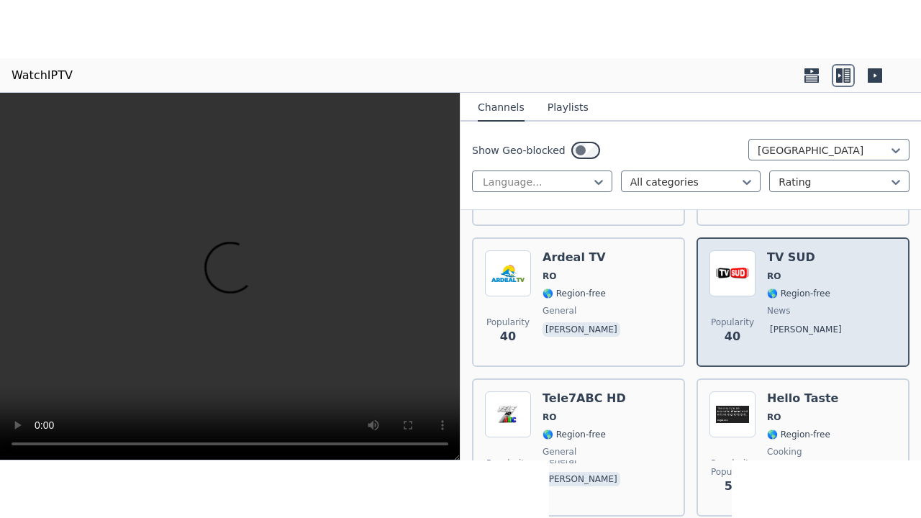
scroll to position [1942, 0]
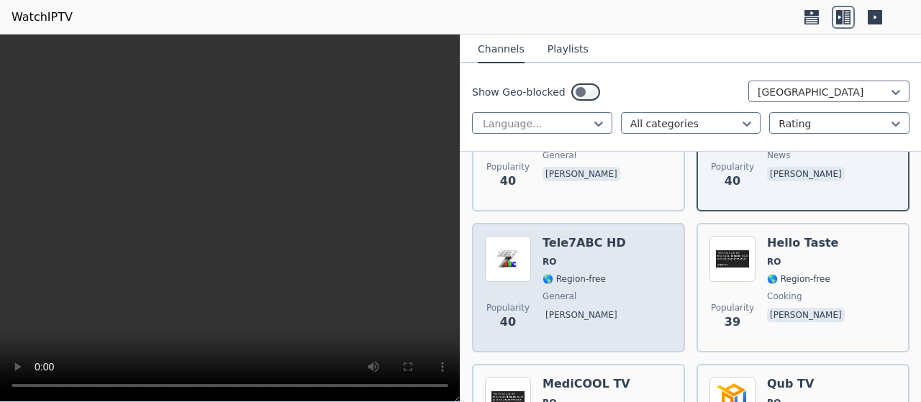
click at [571, 278] on span "🌎 Region-free" at bounding box center [573, 279] width 63 height 12
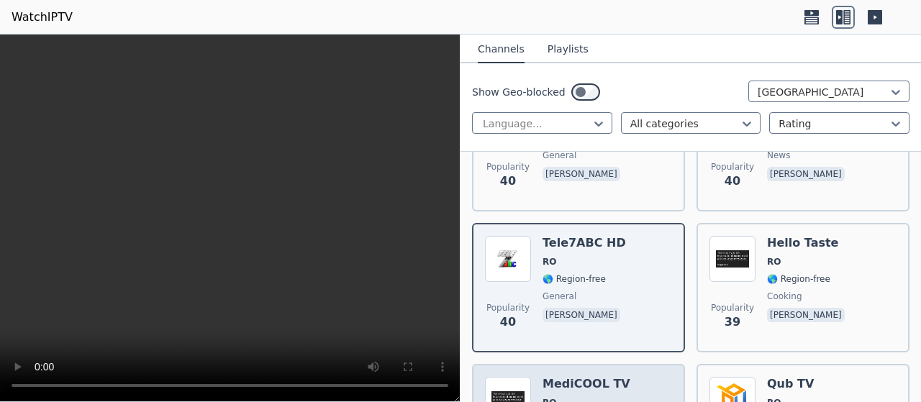
drag, startPoint x: 224, startPoint y: 399, endPoint x: 570, endPoint y: 396, distance: 346.0
click at [570, 396] on div "WatchIPTV - Free IPTV streams from across the world [DOMAIN_NAME] does not host…" at bounding box center [460, 219] width 921 height 368
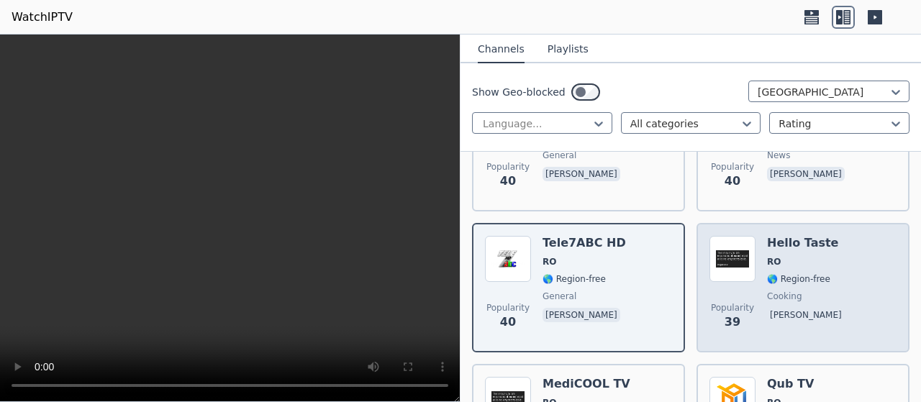
click at [793, 281] on span "🌎 Region-free" at bounding box center [798, 279] width 63 height 12
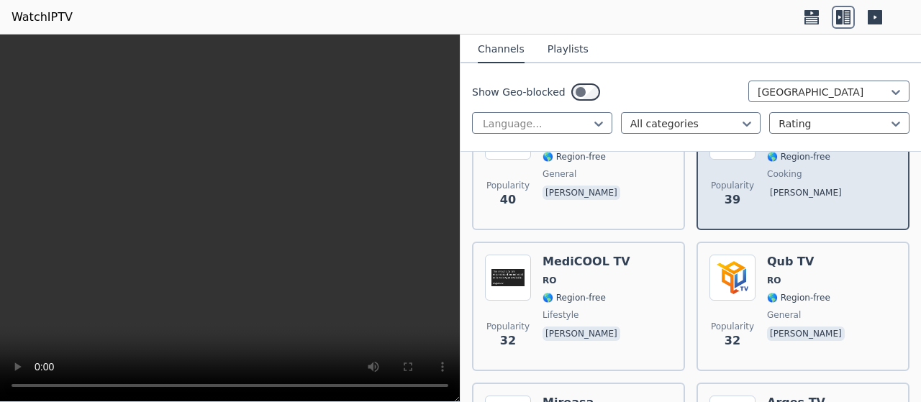
scroll to position [2086, 0]
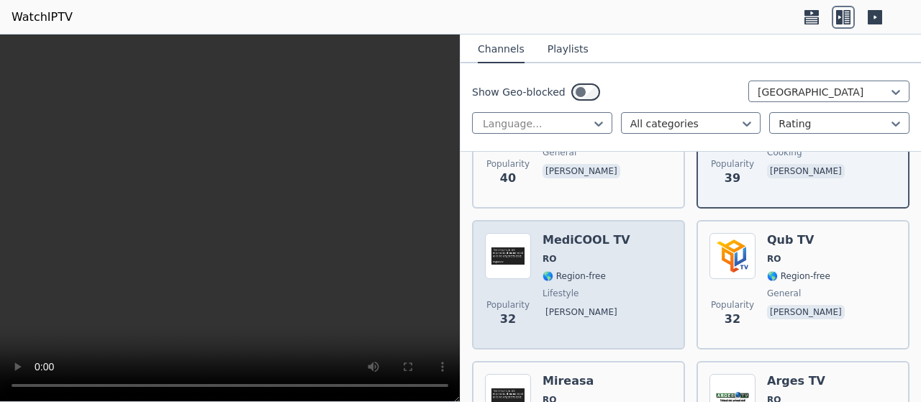
click at [578, 273] on span "🌎 Region-free" at bounding box center [573, 276] width 63 height 12
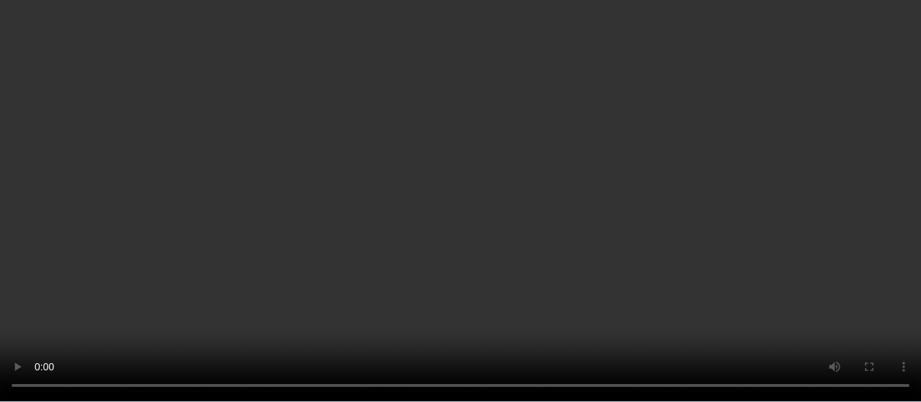
scroll to position [2158, 0]
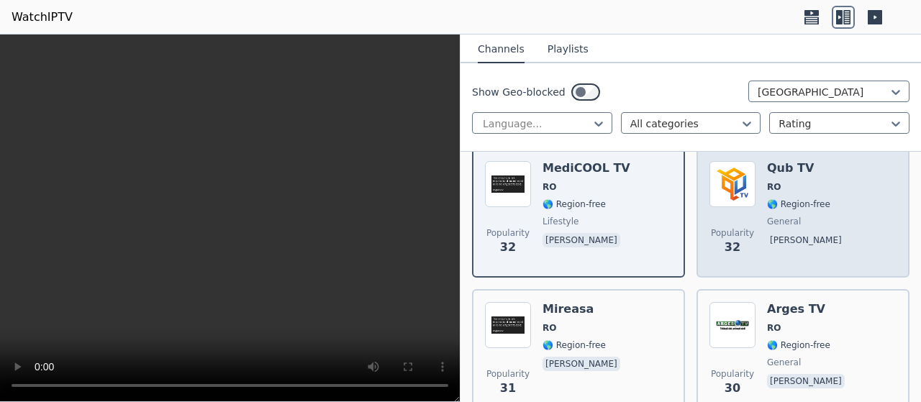
click at [780, 200] on span "🌎 Region-free" at bounding box center [798, 205] width 63 height 12
